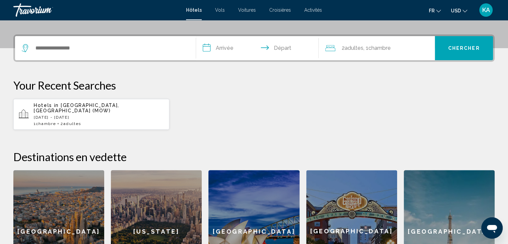
scroll to position [149, 0]
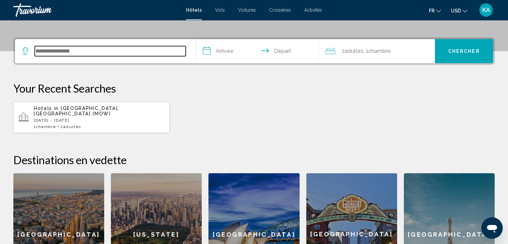
click at [159, 49] on input "Search widget" at bounding box center [110, 51] width 151 height 10
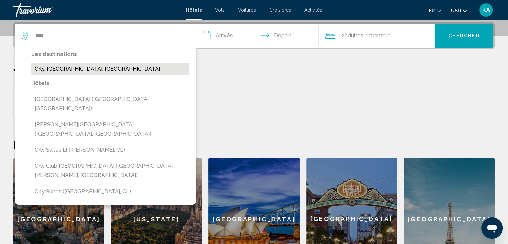
click at [121, 65] on button "Orly, [GEOGRAPHIC_DATA], [GEOGRAPHIC_DATA]" at bounding box center [110, 68] width 158 height 13
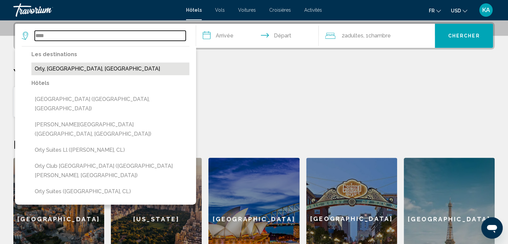
type input "**********"
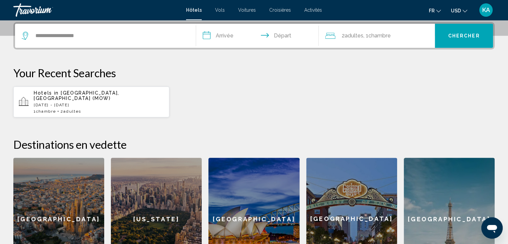
click at [220, 37] on input "**********" at bounding box center [259, 37] width 126 height 26
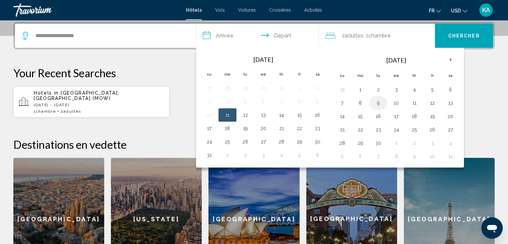
click at [380, 104] on button "9" at bounding box center [378, 102] width 11 height 9
click at [389, 104] on td "10" at bounding box center [396, 102] width 18 height 13
click at [396, 100] on button "10" at bounding box center [396, 102] width 11 height 9
type input "**********"
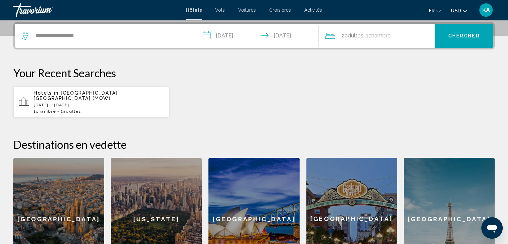
click at [361, 32] on span "Adultes" at bounding box center [353, 35] width 19 height 6
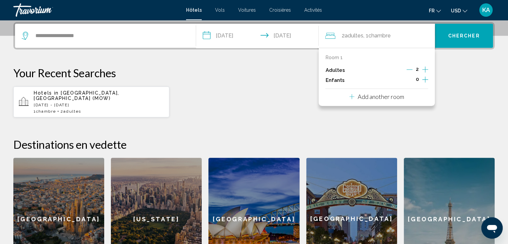
click at [412, 68] on icon "Decrement adults" at bounding box center [409, 69] width 6 height 6
click at [470, 31] on button "Chercher" at bounding box center [464, 36] width 58 height 24
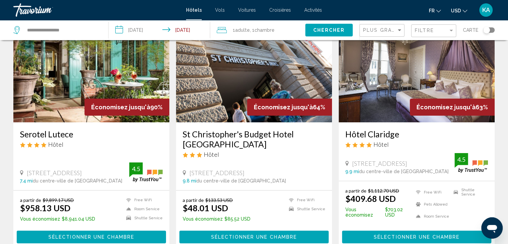
scroll to position [10, 0]
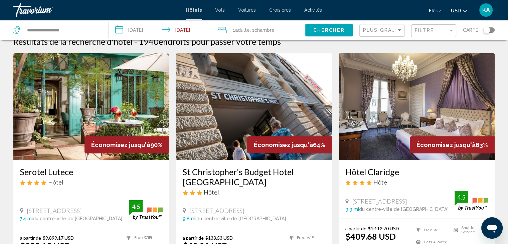
click at [459, 13] on button "USD USD ($) MXN (Mex$) CAD (Can$) GBP (£) EUR (€) AUD (A$) NZD (NZ$) CNY (CN¥)" at bounding box center [459, 11] width 16 height 10
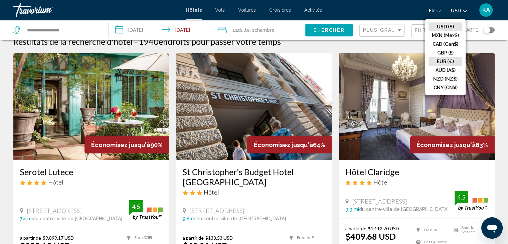
click at [443, 59] on button "EUR (€)" at bounding box center [445, 61] width 34 height 9
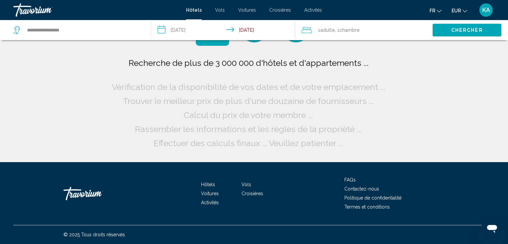
scroll to position [0, 0]
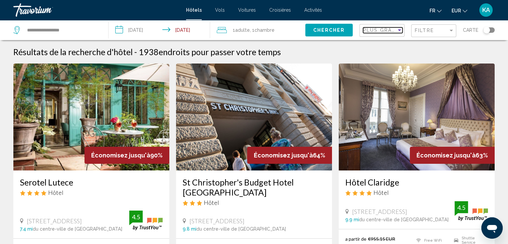
click at [394, 30] on span "Plus grandes économies" at bounding box center [402, 29] width 79 height 5
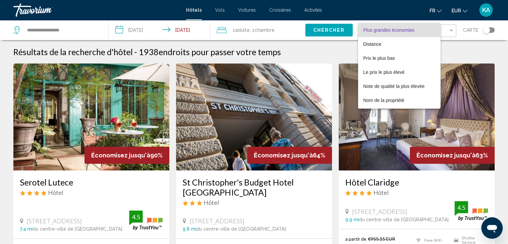
click at [396, 20] on div at bounding box center [254, 122] width 508 height 244
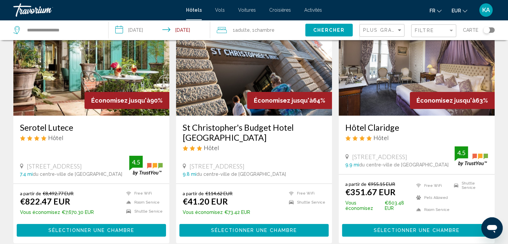
scroll to position [61, 0]
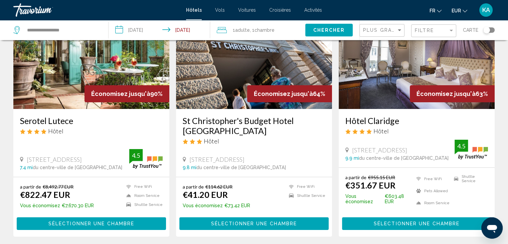
click at [261, 122] on h3 "St Christopher's Budget Hotel [GEOGRAPHIC_DATA]" at bounding box center [254, 125] width 143 height 20
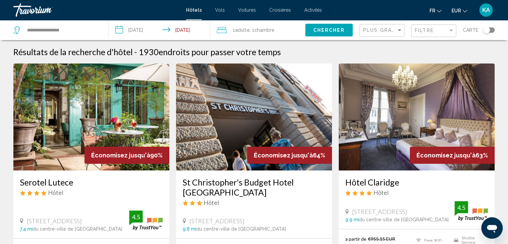
drag, startPoint x: 221, startPoint y: 173, endPoint x: 229, endPoint y: 202, distance: 30.4
click at [229, 202] on div "St Christopher's Budget Hotel [GEOGRAPHIC_DATA] Hôtel [STREET_ADDRESS] 9.8 mi d…" at bounding box center [254, 204] width 156 height 68
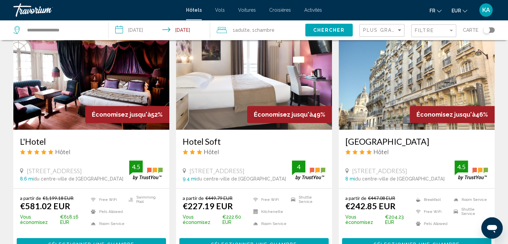
scroll to position [290, 0]
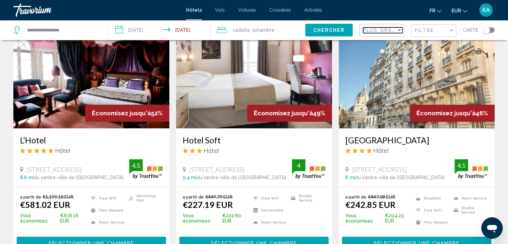
click at [382, 31] on span "Plus grandes économies" at bounding box center [402, 29] width 79 height 5
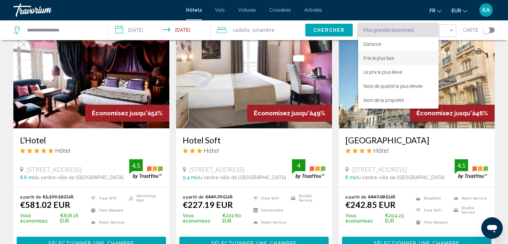
click at [391, 55] on span "Prix le plus bas" at bounding box center [378, 57] width 31 height 5
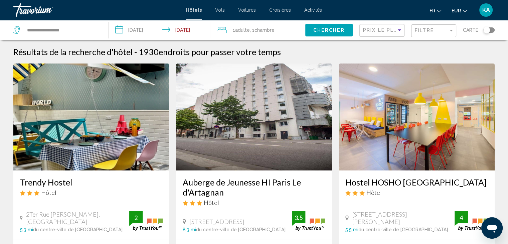
click at [377, 27] on div "Prix le plus bas" at bounding box center [382, 30] width 39 height 12
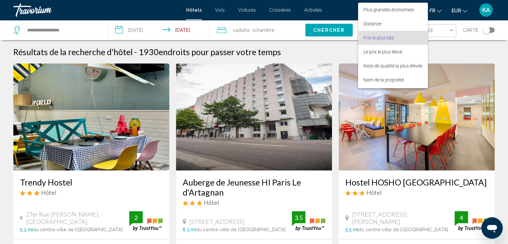
scroll to position [8, 0]
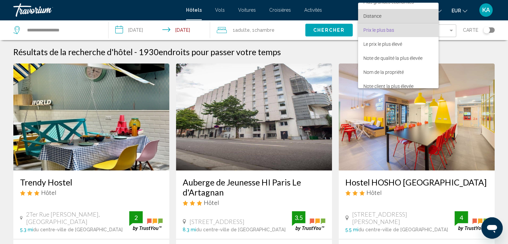
click at [388, 20] on span "Distance" at bounding box center [398, 16] width 70 height 14
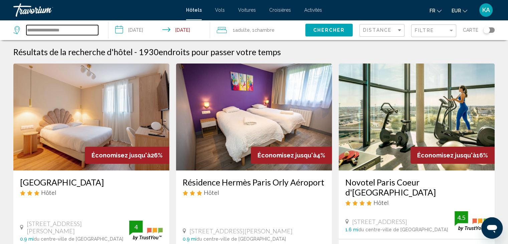
click at [28, 30] on input "**********" at bounding box center [62, 30] width 72 height 10
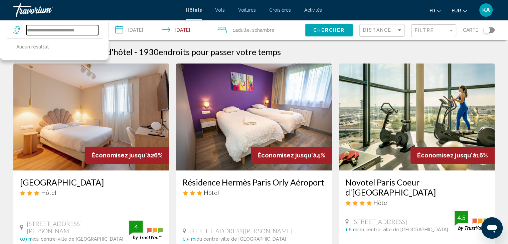
type input "**********"
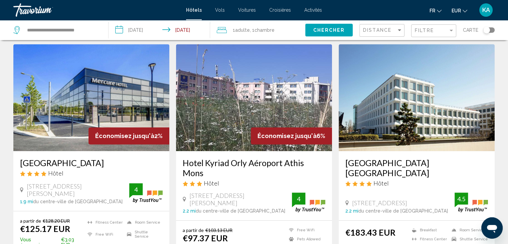
scroll to position [524, 0]
